Goal: Check status: Check status

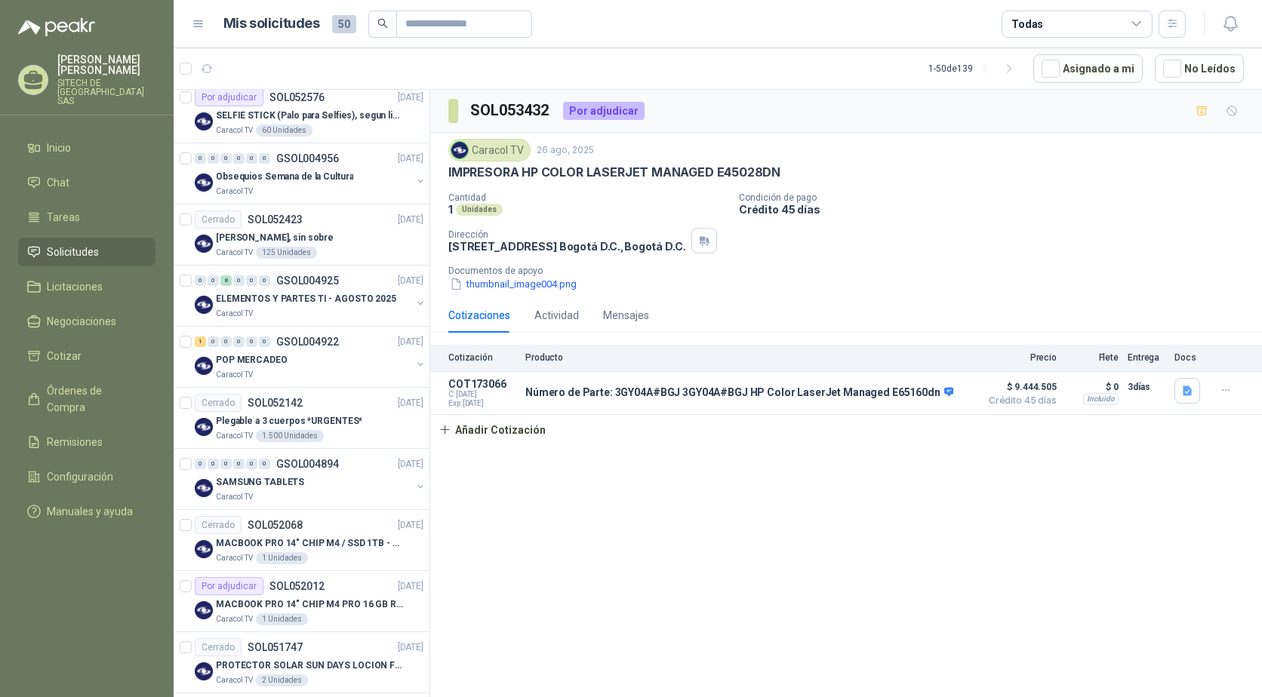
scroll to position [1434, 0]
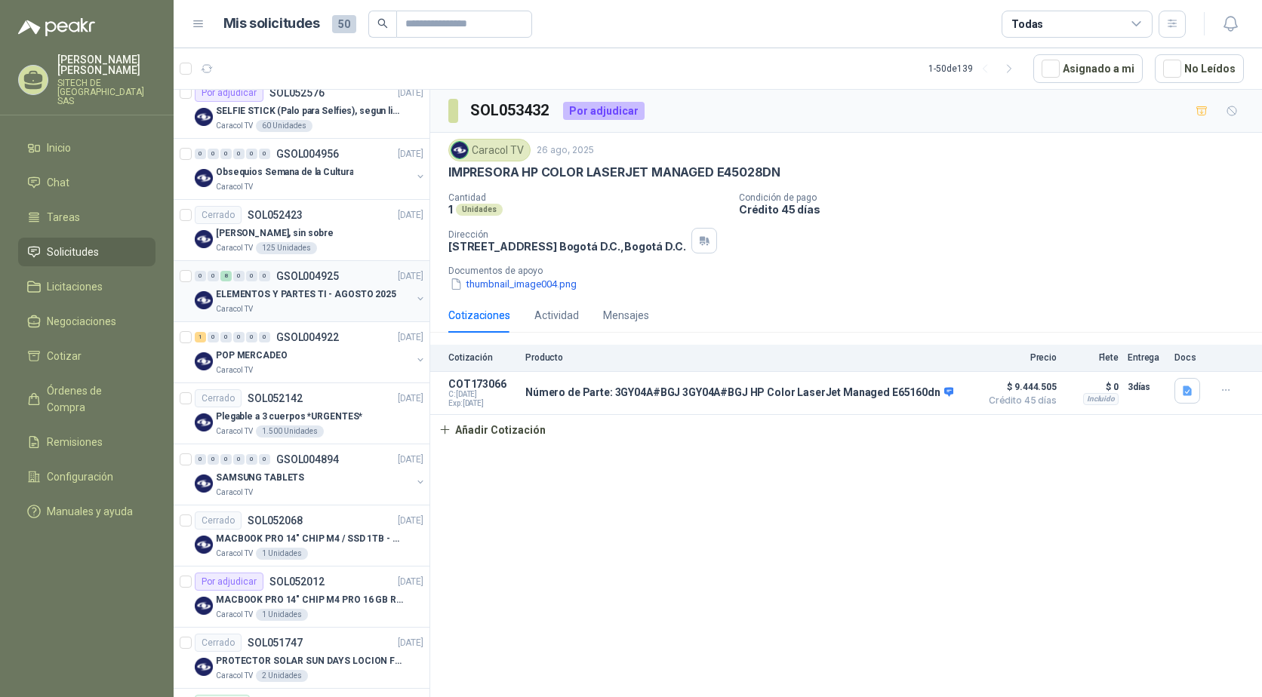
click at [227, 272] on div "8" at bounding box center [225, 276] width 11 height 11
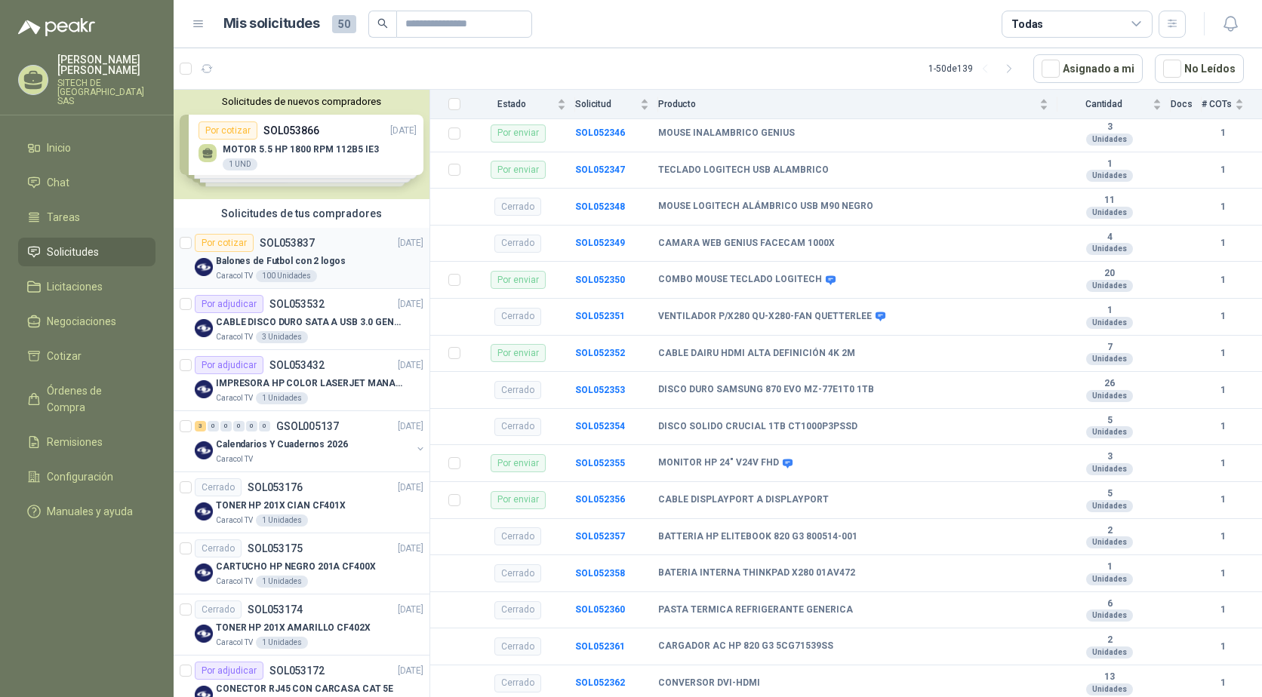
click at [245, 239] on div "Por cotizar" at bounding box center [224, 243] width 59 height 18
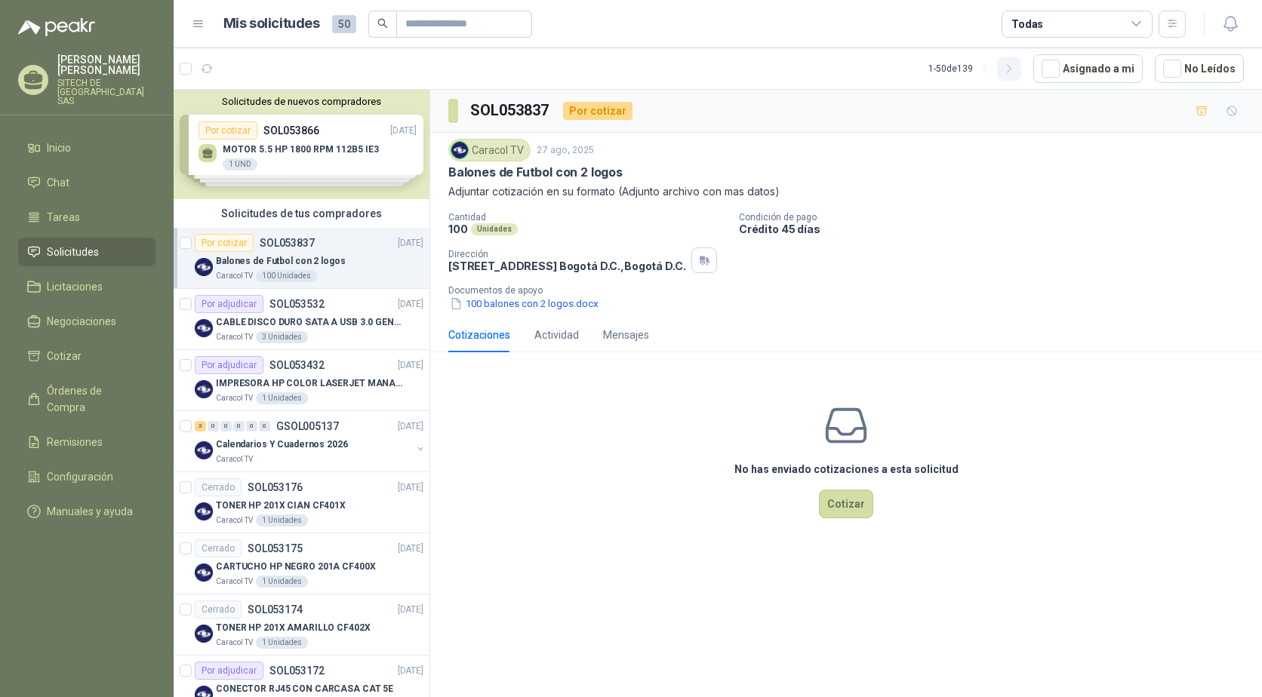
click at [1011, 63] on icon "button" at bounding box center [1009, 69] width 13 height 13
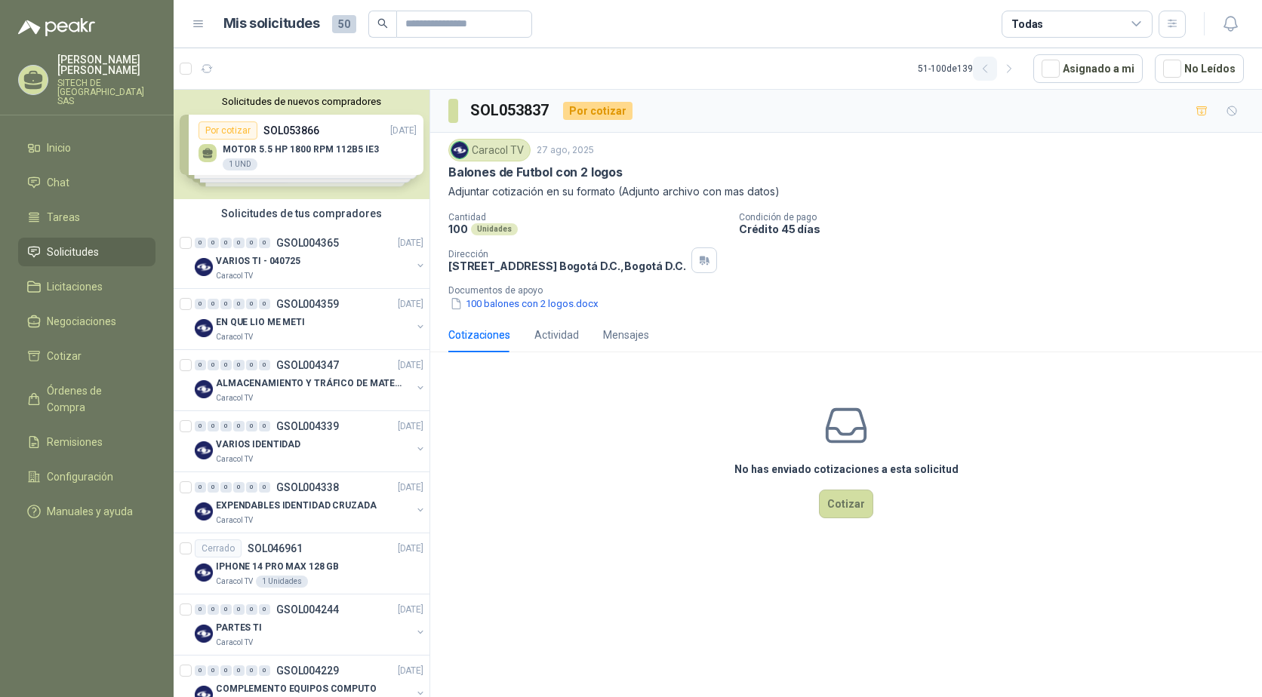
click at [986, 66] on icon "button" at bounding box center [985, 69] width 13 height 13
